Goal: Task Accomplishment & Management: Manage account settings

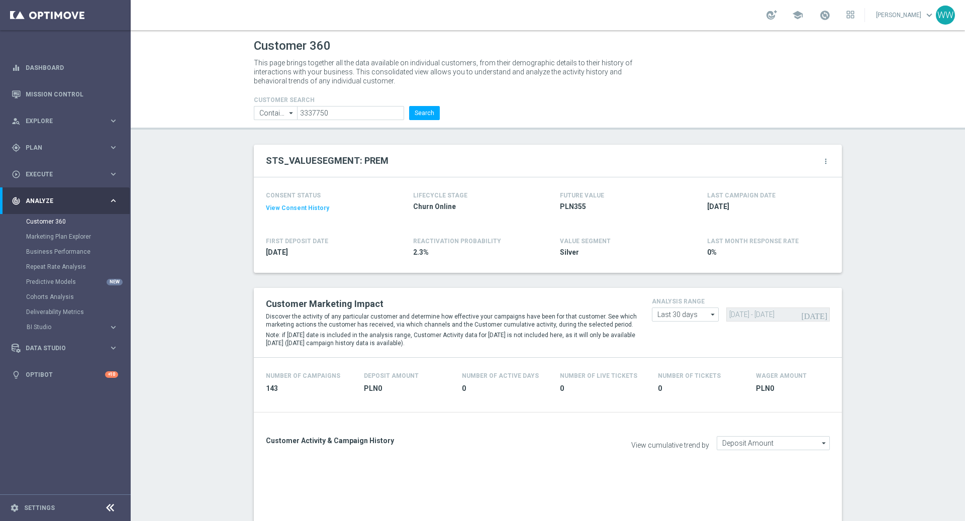
click at [330, 111] on input "3337750" at bounding box center [350, 113] width 107 height 14
click at [358, 115] on input "3337750" at bounding box center [350, 113] width 107 height 14
click at [351, 109] on input "3337750" at bounding box center [350, 113] width 107 height 14
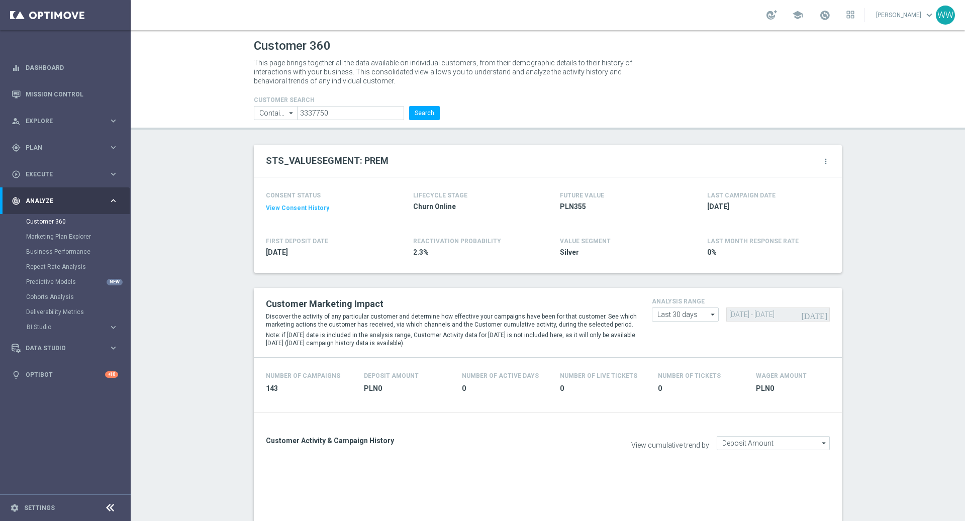
click at [351, 109] on input "3337750" at bounding box center [350, 113] width 107 height 14
click at [353, 111] on input "3337750" at bounding box center [350, 113] width 107 height 14
click at [355, 116] on input "3337750" at bounding box center [350, 113] width 107 height 14
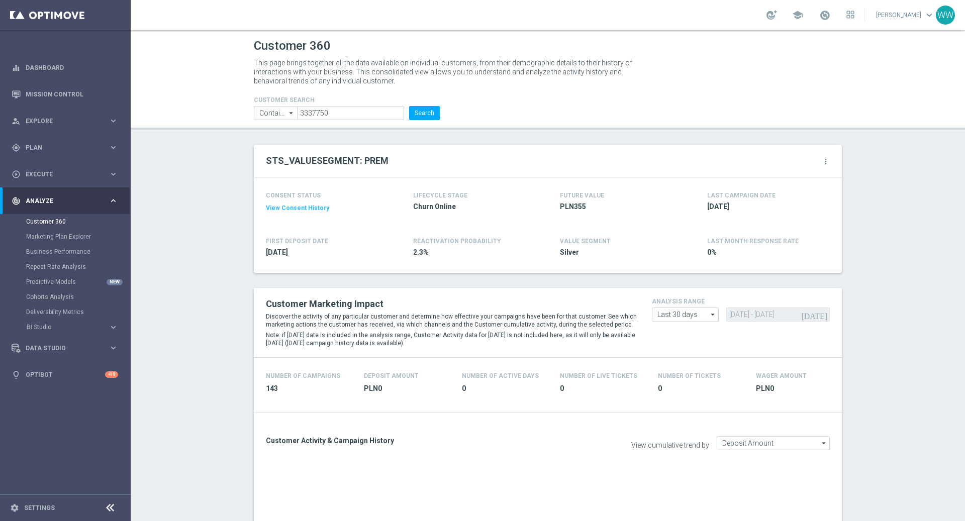
click at [355, 116] on input "3337750" at bounding box center [350, 113] width 107 height 14
click at [422, 110] on button "Search" at bounding box center [424, 113] width 31 height 14
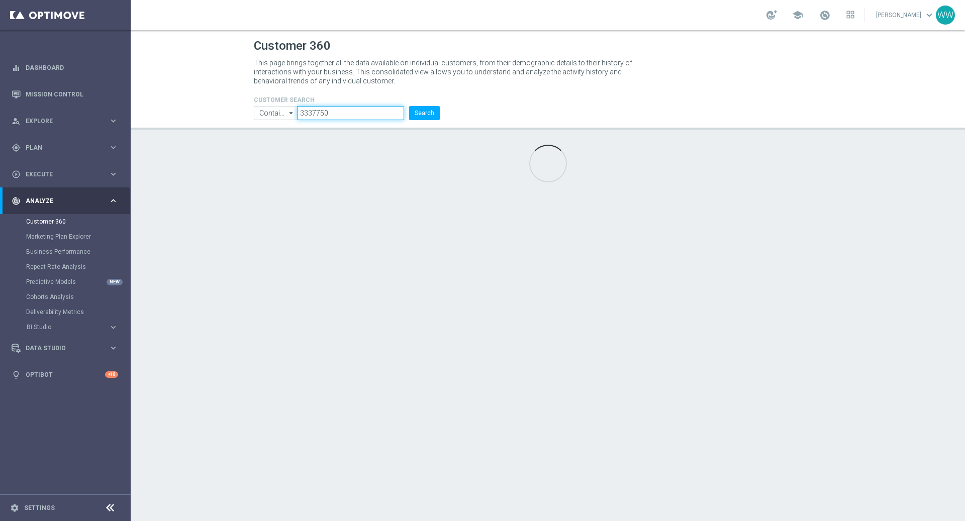
click at [352, 112] on input "3337750" at bounding box center [350, 113] width 107 height 14
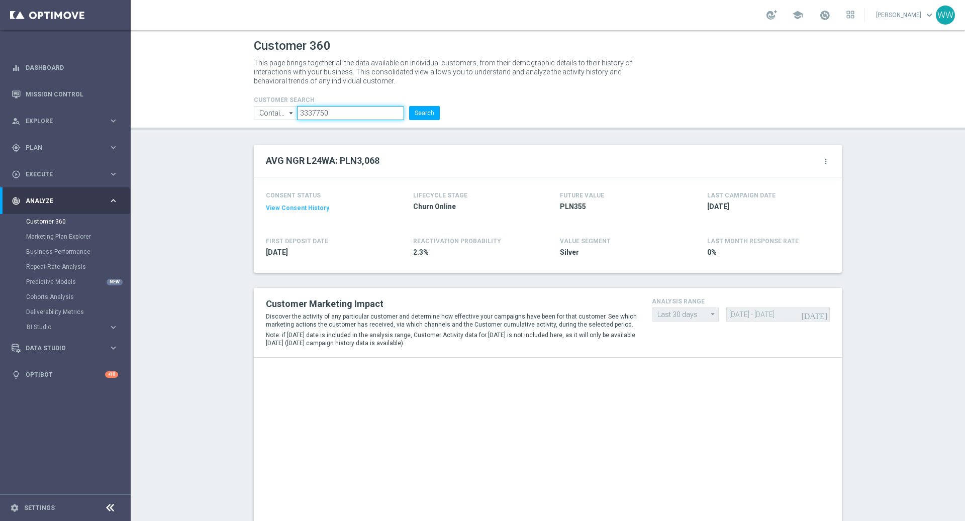
click at [355, 120] on input "3337750" at bounding box center [350, 113] width 107 height 14
click at [355, 115] on input "3337750" at bounding box center [350, 113] width 107 height 14
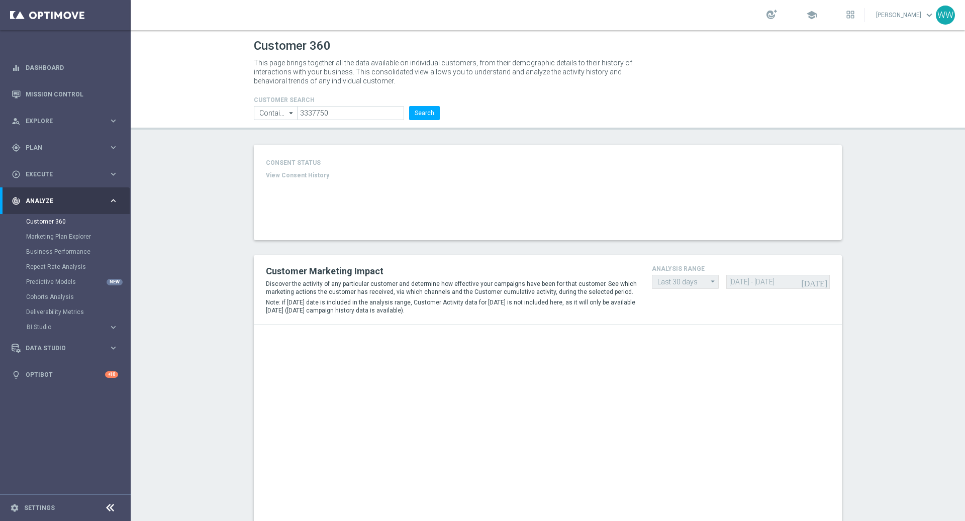
click at [376, 121] on header "Customer 360 This page brings together all the data available on individual cus…" at bounding box center [548, 79] width 834 height 99
click at [376, 118] on input "3337750" at bounding box center [350, 113] width 107 height 14
click at [368, 110] on input "3337750" at bounding box center [350, 113] width 107 height 14
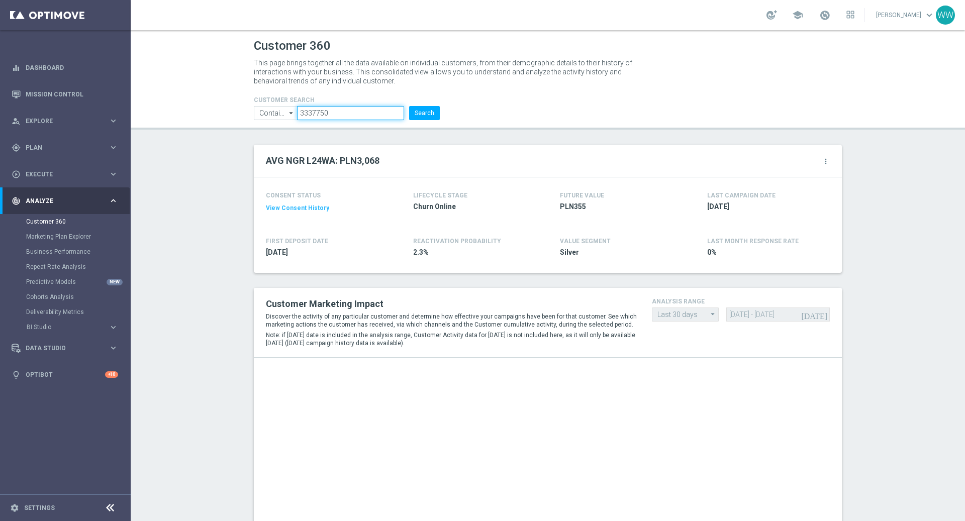
click at [327, 115] on input "3337750" at bounding box center [350, 113] width 107 height 14
click at [350, 110] on input "3337750" at bounding box center [350, 113] width 107 height 14
click at [26, 237] on section "Customer 360 Marketing Plan Explorer Business Performance Repeat Rate Analysis …" at bounding box center [65, 274] width 130 height 121
click at [36, 237] on link "Marketing Plan Explorer" at bounding box center [65, 237] width 78 height 8
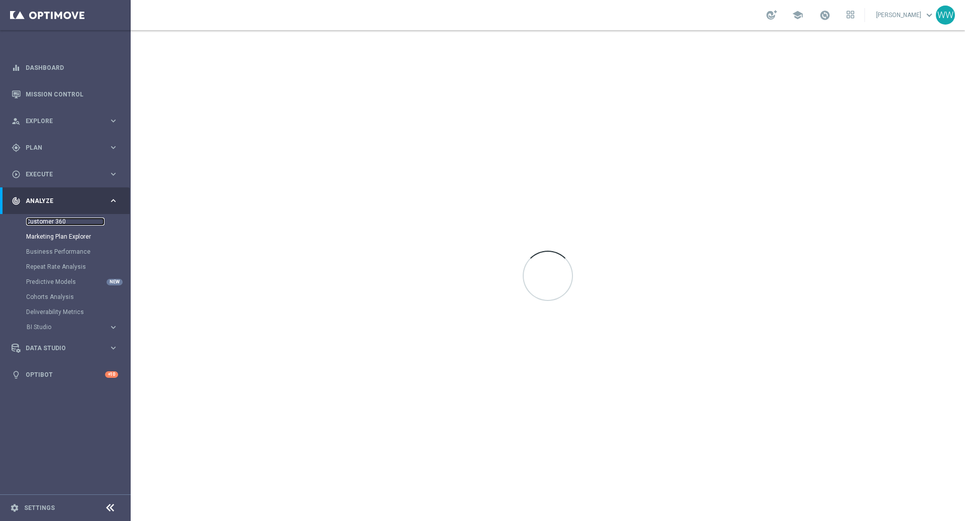
click at [52, 224] on link "Customer 360" at bounding box center [65, 222] width 78 height 8
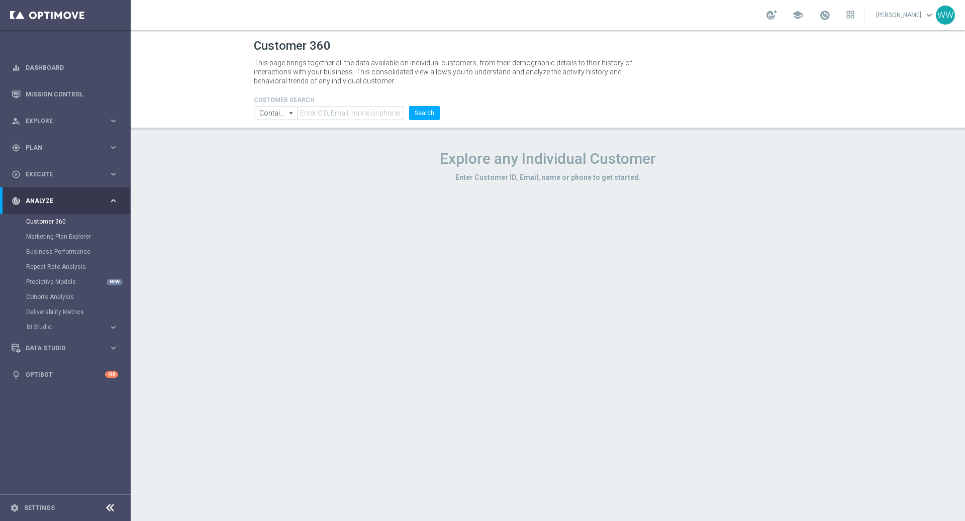
click at [344, 125] on header "Customer 360 This page brings together all the data available on individual cus…" at bounding box center [548, 79] width 834 height 99
click at [344, 119] on input "text" at bounding box center [350, 113] width 107 height 14
paste input "1016215"
type input "1016215"
click at [409, 115] on li "Search" at bounding box center [425, 113] width 36 height 14
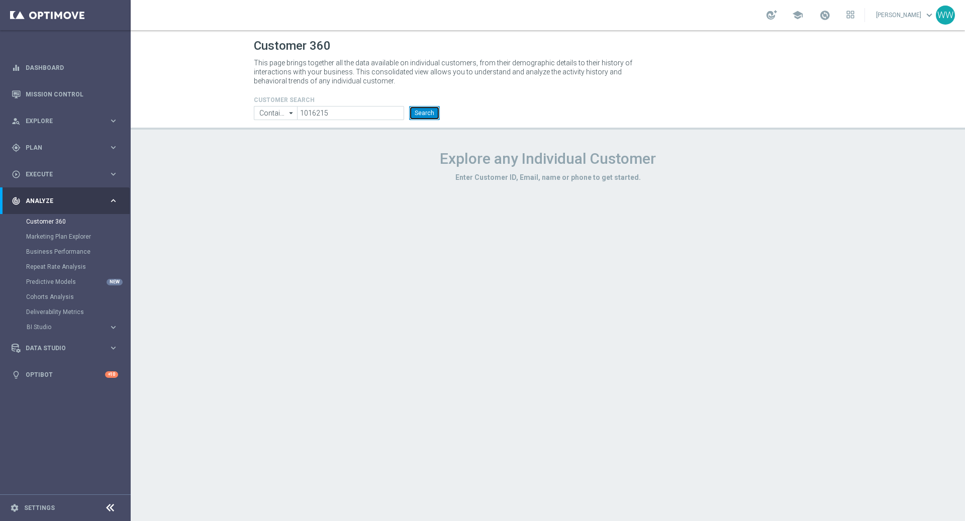
click at [418, 114] on button "Search" at bounding box center [424, 113] width 31 height 14
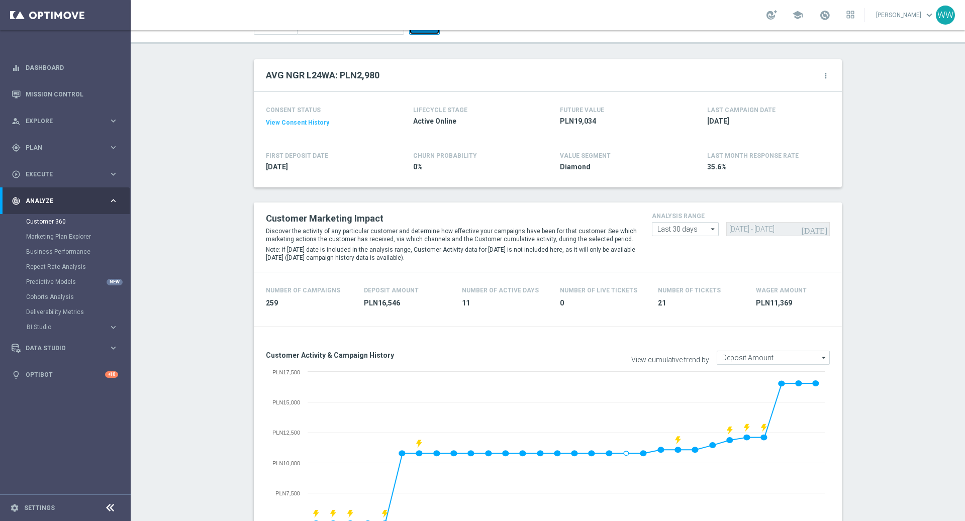
scroll to position [83, 0]
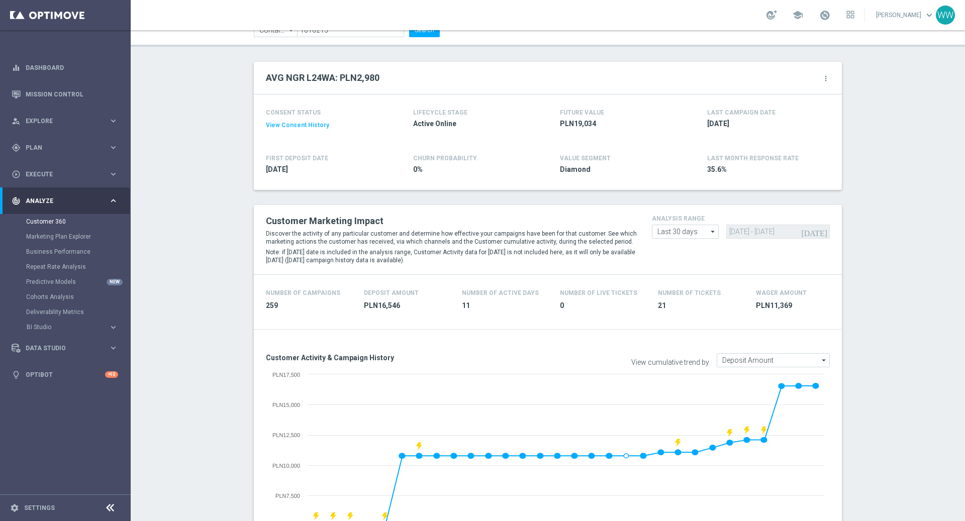
click at [835, 76] on div "AVG NGR L24WA: PLN2,980 more_vert" at bounding box center [548, 78] width 588 height 33
click at [833, 76] on div "AVG NGR L24WA: PLN2,980 more_vert" at bounding box center [548, 78] width 588 height 33
click at [828, 76] on icon "more_vert" at bounding box center [826, 78] width 8 height 8
click at [785, 87] on li "Change Attribute" at bounding box center [783, 94] width 85 height 15
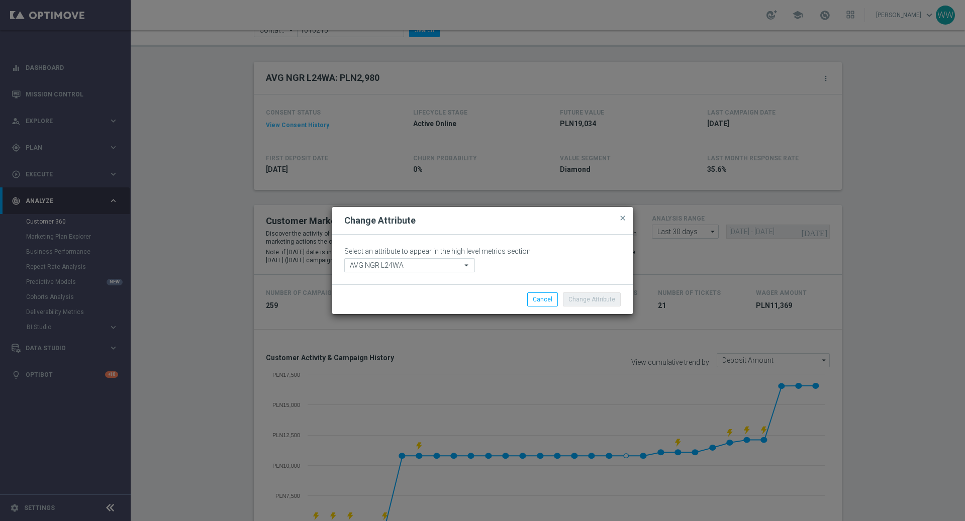
click at [469, 265] on icon "arrow_drop_down" at bounding box center [467, 265] width 10 height 13
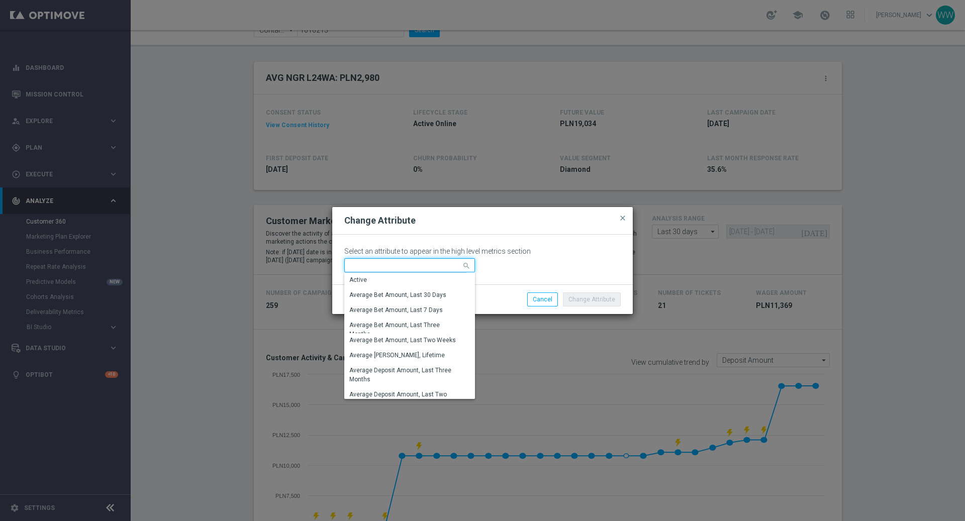
type input "a"
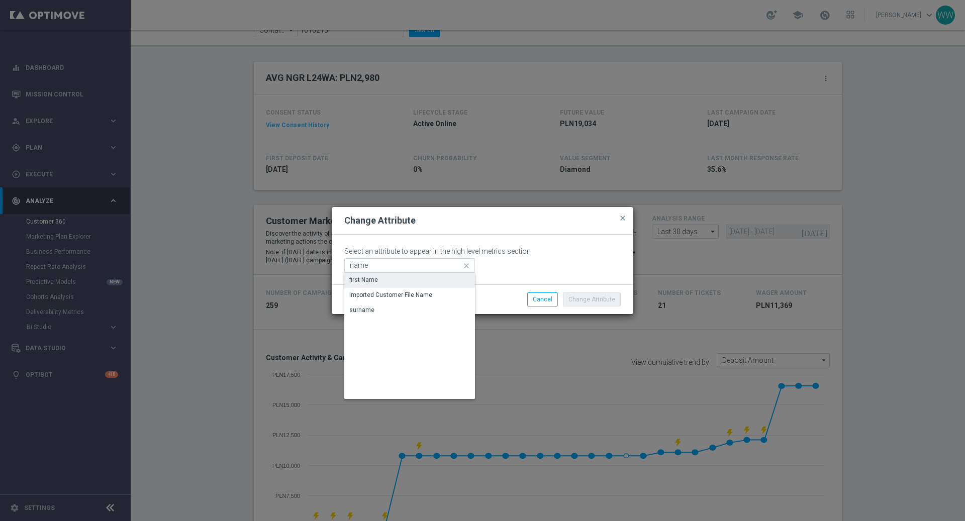
click at [363, 277] on div "first Name" at bounding box center [363, 279] width 29 height 9
type input "first Name"
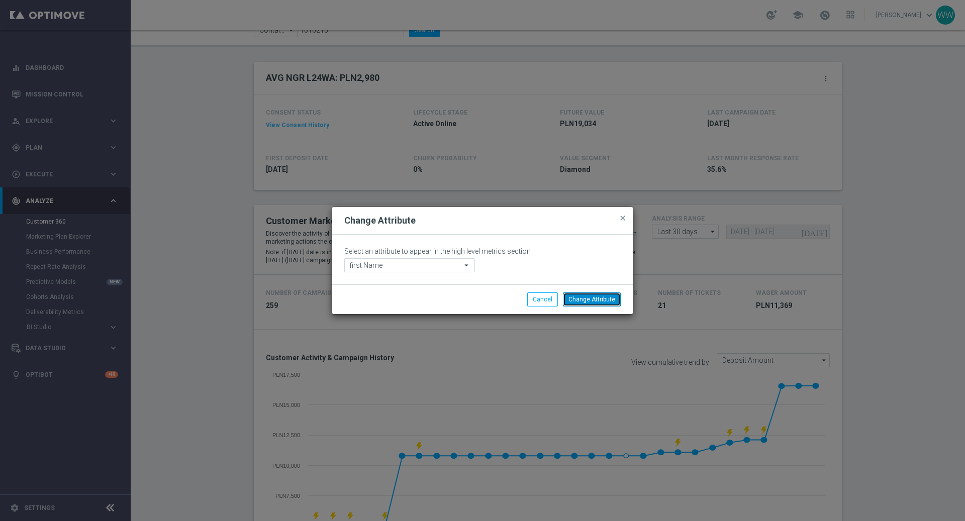
click at [578, 299] on button "Change Attribute" at bounding box center [592, 299] width 58 height 14
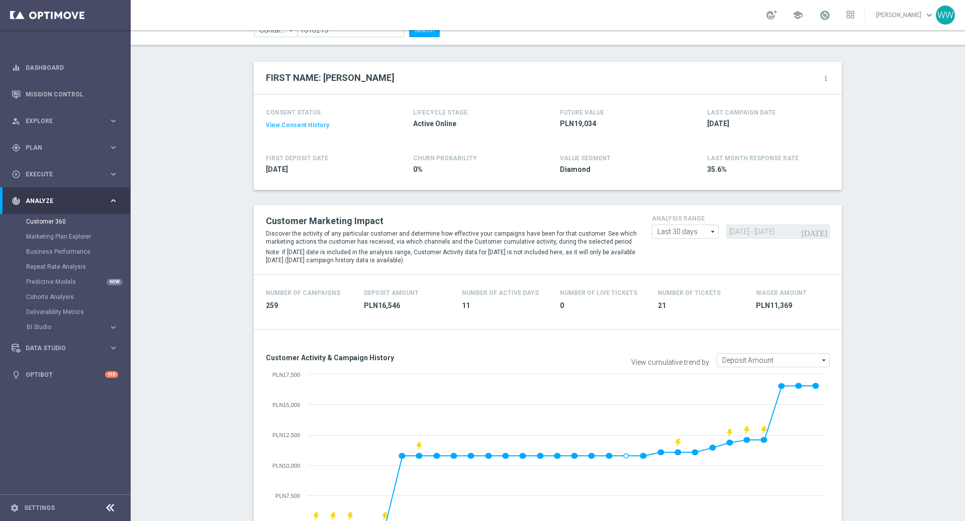
scroll to position [51, 0]
